Goal: Task Accomplishment & Management: Manage account settings

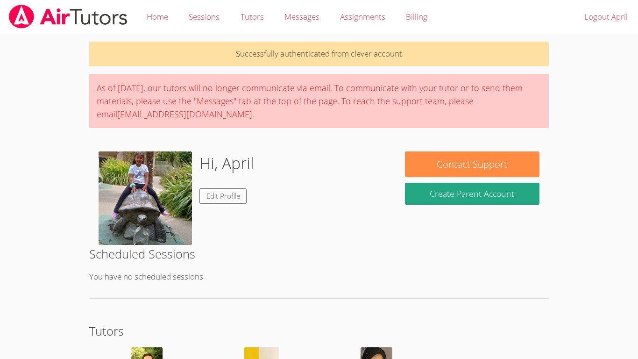
click at [199, 233] on div "Hi, April Edit Profile" at bounding box center [226, 197] width 55 height 93
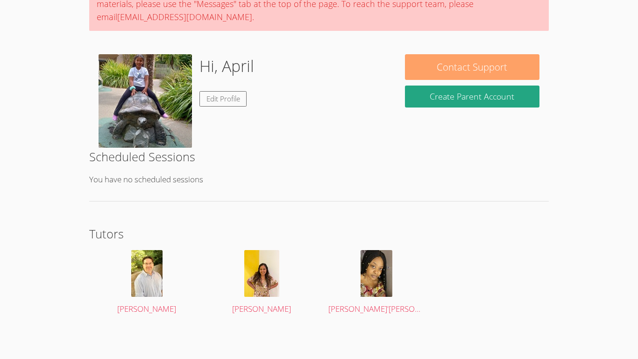
click at [502, 71] on button "Contact Support" at bounding box center [472, 67] width 134 height 26
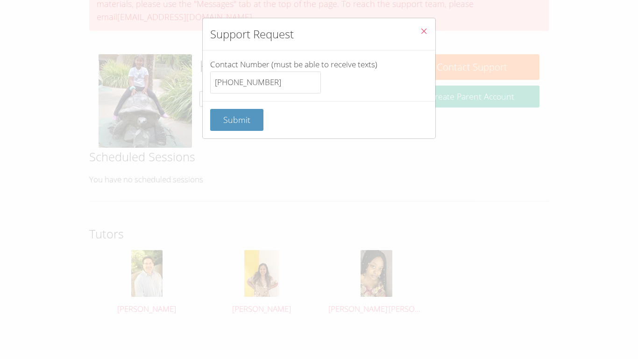
click at [424, 29] on icon "Close" at bounding box center [424, 31] width 8 height 8
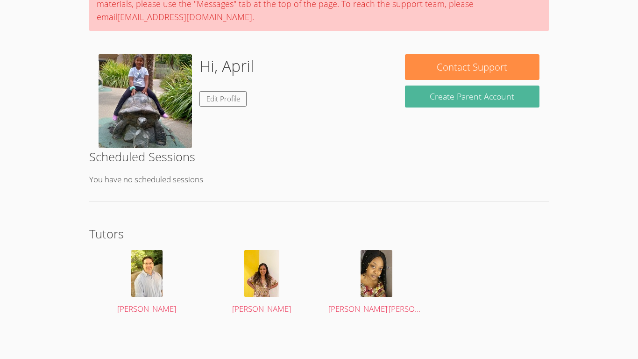
click at [429, 90] on button "Create Parent Account" at bounding box center [472, 96] width 134 height 22
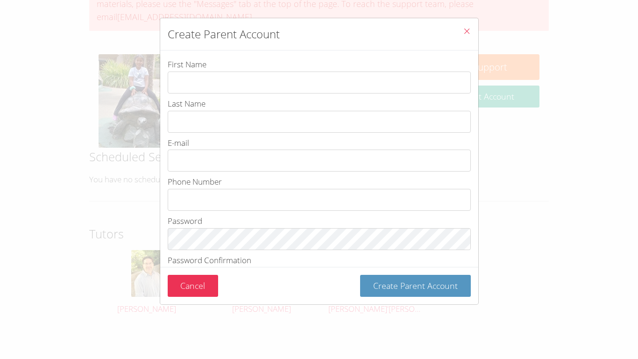
click at [467, 32] on icon "Close" at bounding box center [467, 31] width 8 height 8
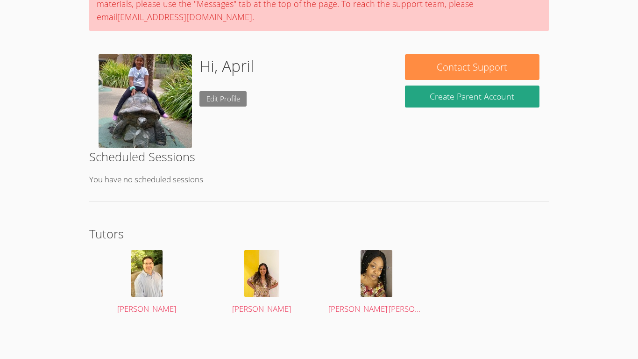
click at [234, 99] on link "Edit Profile" at bounding box center [223, 98] width 48 height 15
